Goal: Check status: Check status

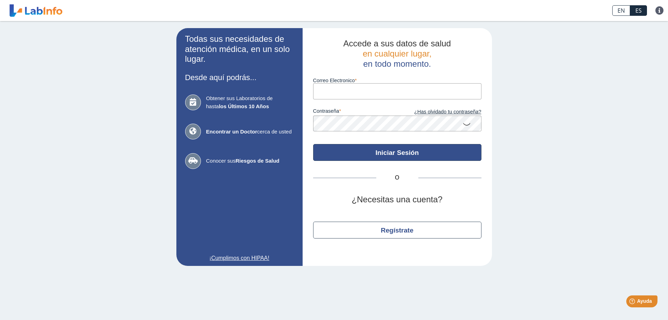
type input "[EMAIL_ADDRESS][DOMAIN_NAME]"
click at [394, 152] on button "Iniciar Sesión" at bounding box center [397, 152] width 168 height 17
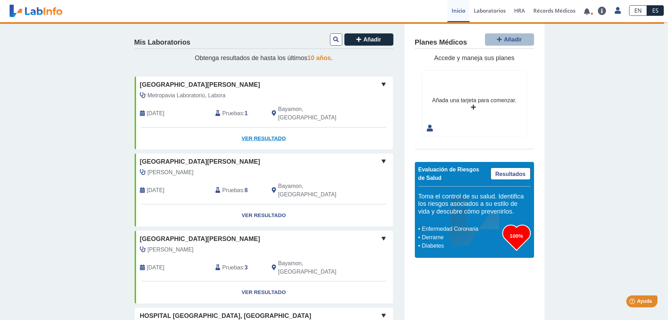
click at [261, 130] on link "Ver Resultado" at bounding box center [264, 138] width 258 height 22
click at [263, 128] on link "Ver Resultado" at bounding box center [264, 138] width 258 height 22
click at [381, 83] on span at bounding box center [383, 84] width 8 height 8
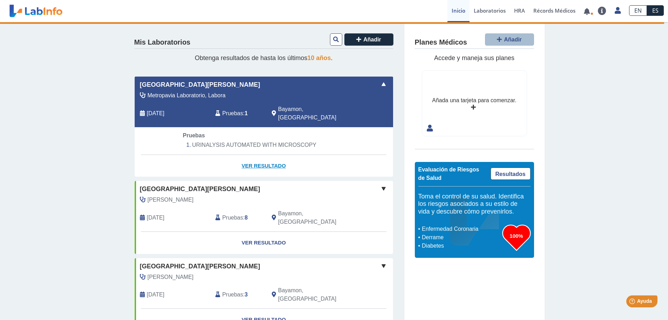
click at [256, 156] on link "Ver Resultado" at bounding box center [264, 166] width 258 height 22
click at [255, 140] on li "URINALYSIS AUTOMATED WITH MICROSCOPY" at bounding box center [264, 145] width 162 height 11
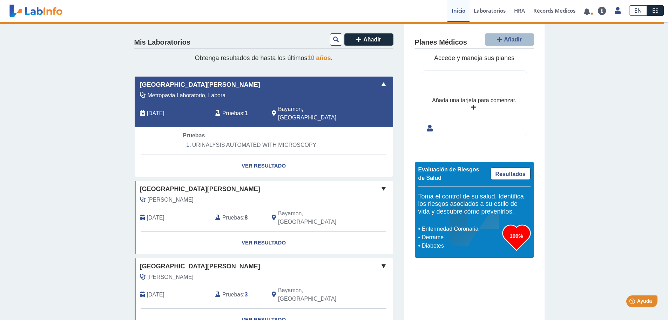
click at [228, 109] on span "Pruebas" at bounding box center [232, 113] width 21 height 8
click at [381, 82] on span at bounding box center [383, 84] width 8 height 8
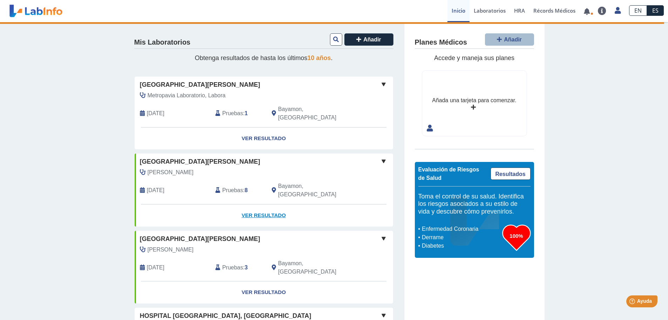
click at [256, 204] on link "Ver Resultado" at bounding box center [264, 215] width 258 height 22
click at [257, 281] on link "Ver Resultado" at bounding box center [264, 292] width 258 height 22
click at [258, 129] on link "Ver Resultado" at bounding box center [264, 138] width 258 height 22
click at [258, 127] on link "Ver Resultado" at bounding box center [264, 138] width 258 height 22
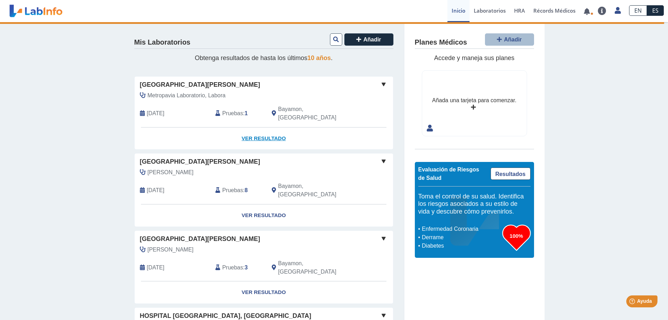
click at [258, 127] on link "Ver Resultado" at bounding box center [264, 138] width 258 height 22
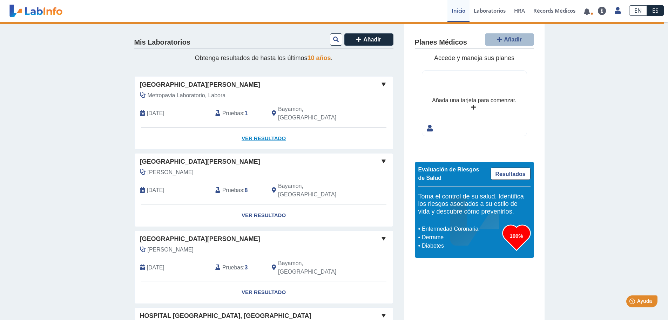
click at [258, 127] on link "Ver Resultado" at bounding box center [264, 138] width 258 height 22
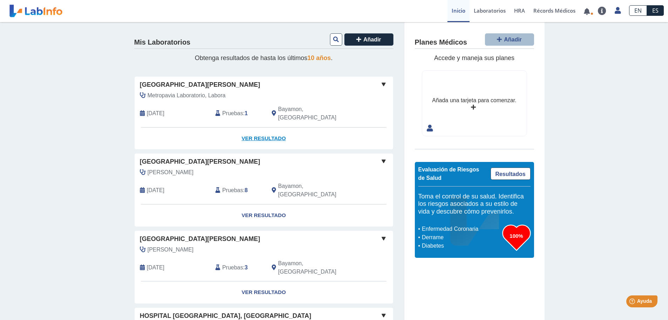
click at [261, 129] on link "Ver Resultado" at bounding box center [264, 138] width 258 height 22
click at [492, 9] on link "Laboratorios" at bounding box center [490, 11] width 40 height 22
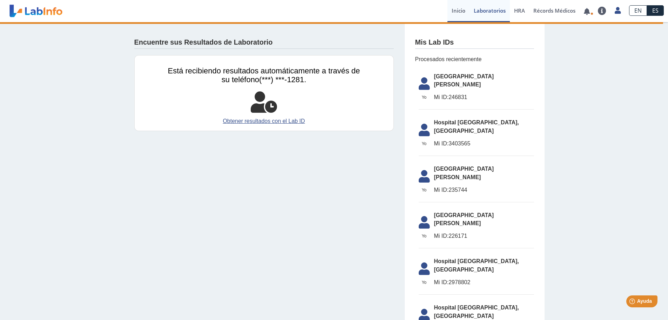
click at [458, 13] on link "Inicio" at bounding box center [459, 11] width 22 height 22
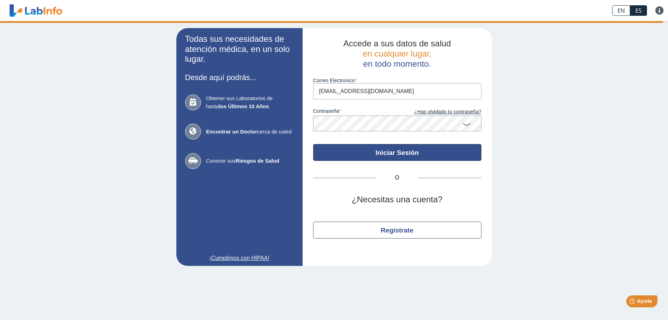
click at [401, 152] on button "Iniciar Sesión" at bounding box center [397, 152] width 168 height 17
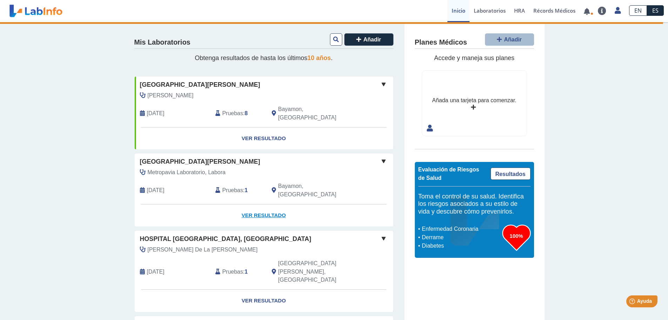
click at [257, 204] on link "Ver Resultado" at bounding box center [264, 215] width 258 height 22
select select "**********"
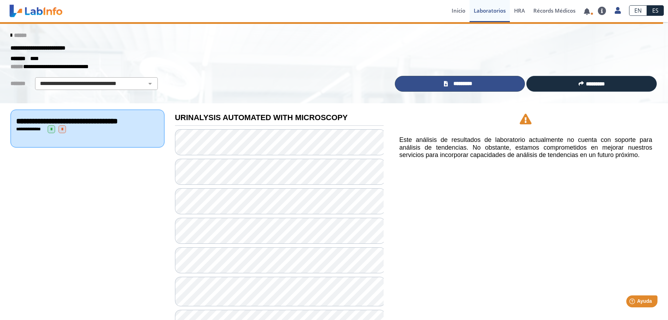
click at [459, 84] on span "*********" at bounding box center [463, 84] width 26 height 8
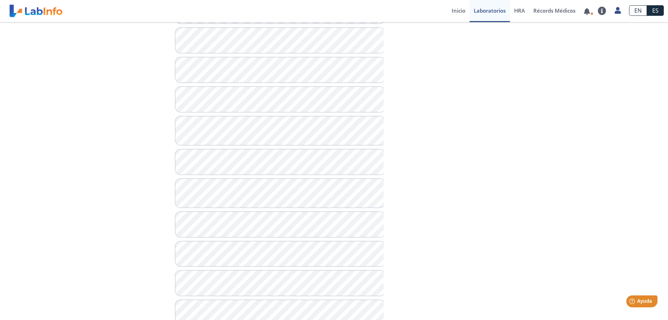
scroll to position [140, 0]
